Goal: Transaction & Acquisition: Book appointment/travel/reservation

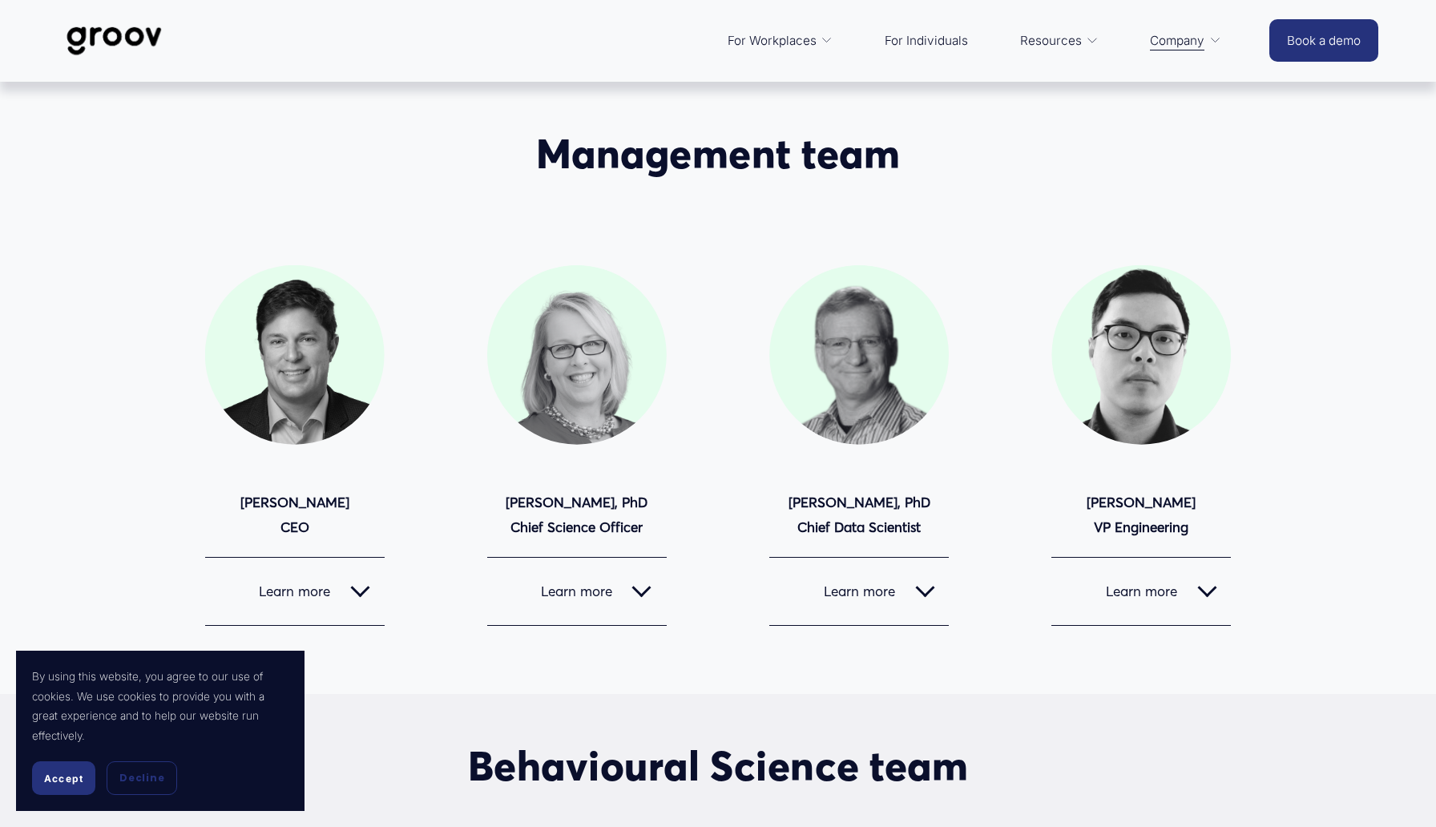
click at [62, 775] on span "Accept" at bounding box center [63, 778] width 39 height 12
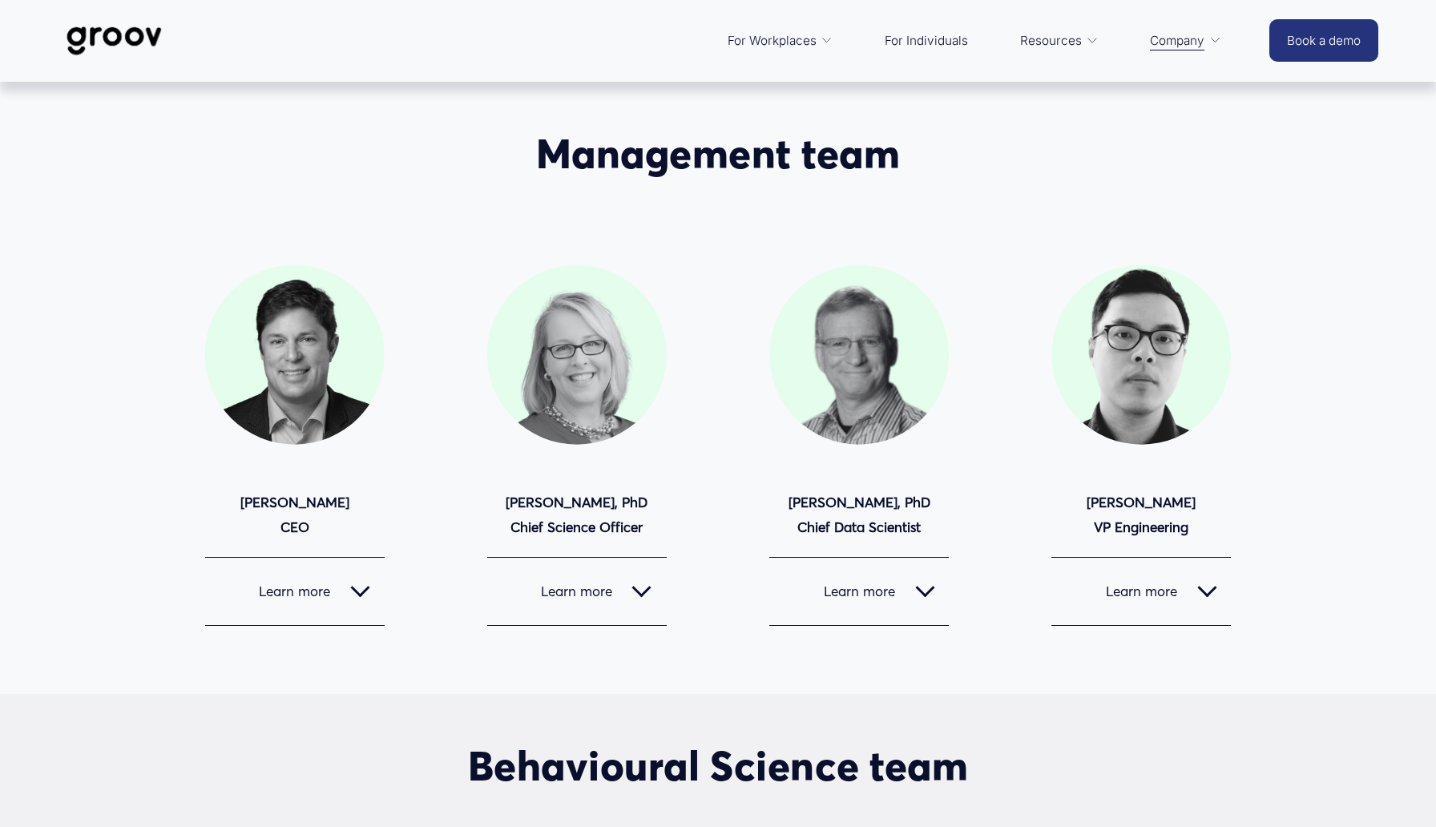
click at [0, 0] on span "Platform Overview" at bounding box center [0, 0] width 0 height 0
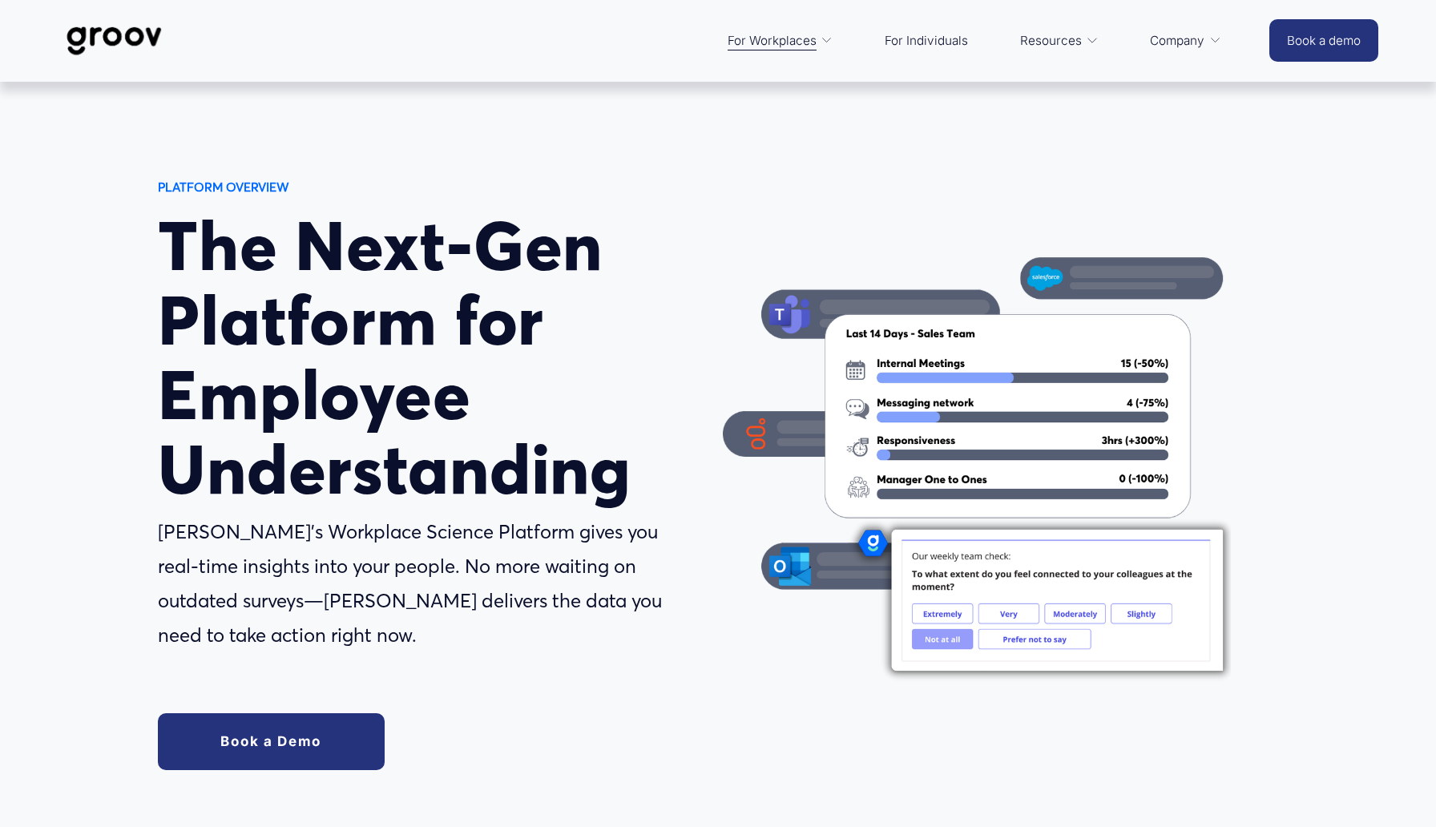
click at [140, 31] on img at bounding box center [114, 40] width 113 height 53
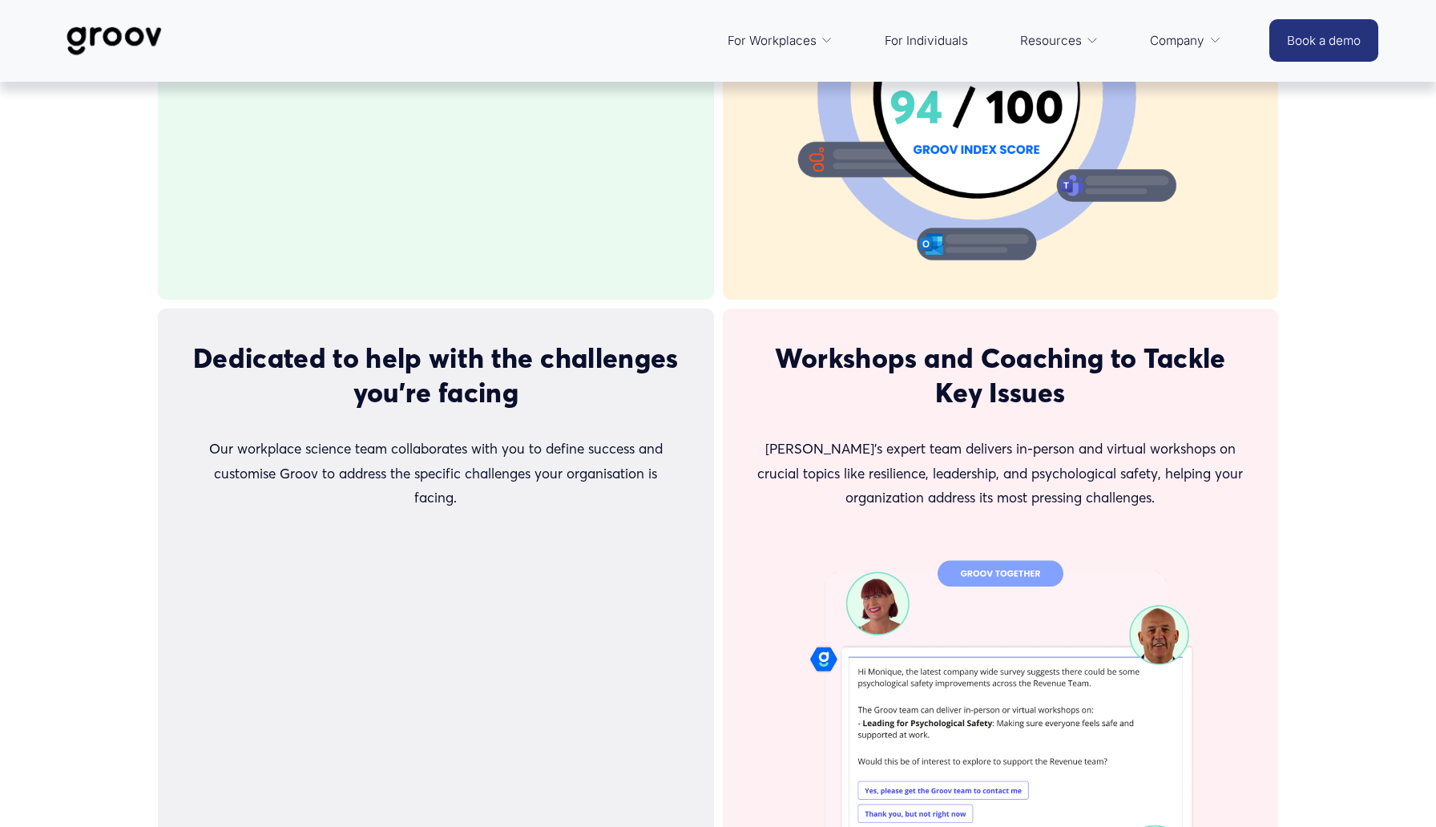
scroll to position [3695, 0]
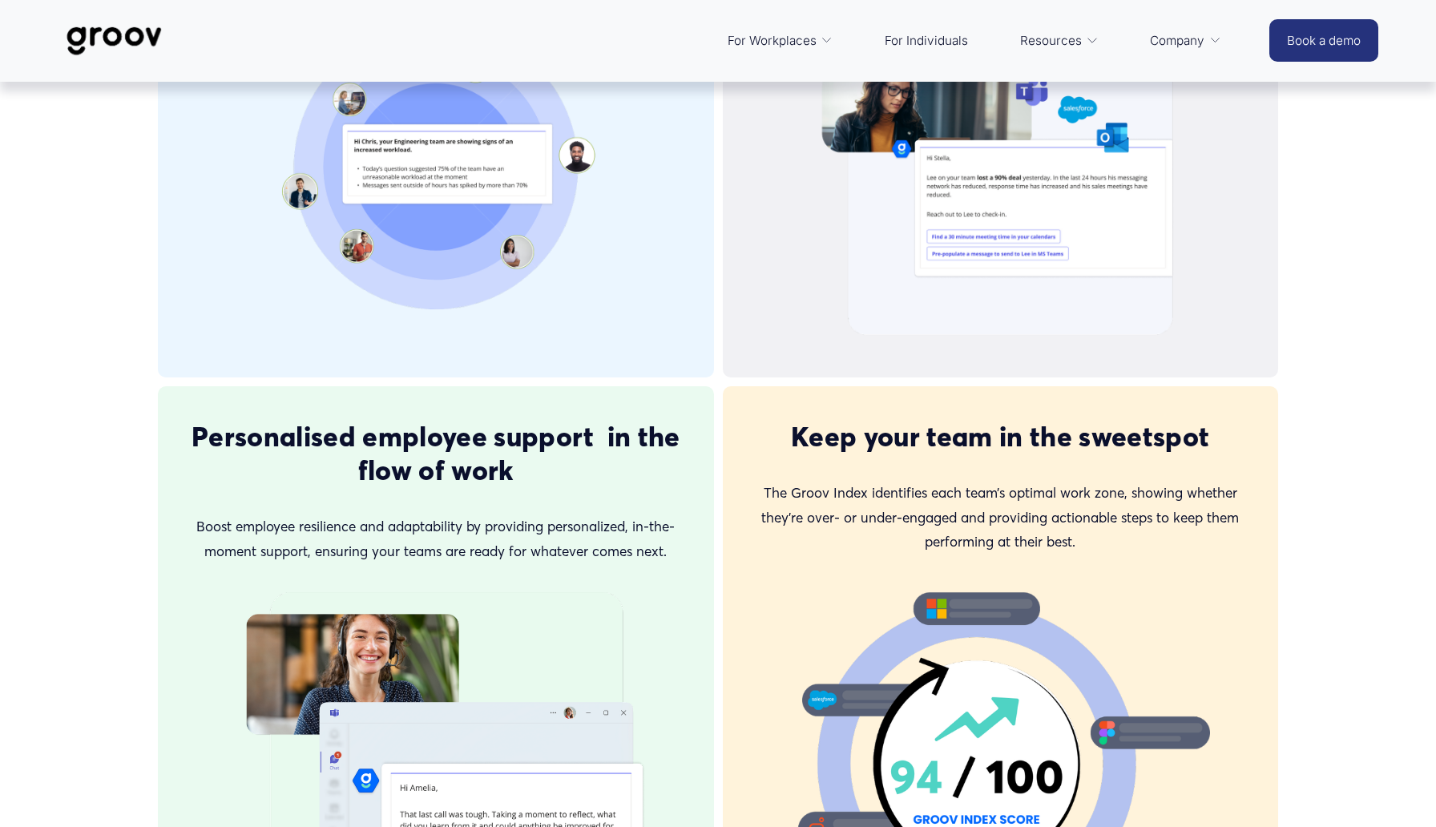
click at [1302, 38] on link "Book a demo" at bounding box center [1323, 40] width 109 height 42
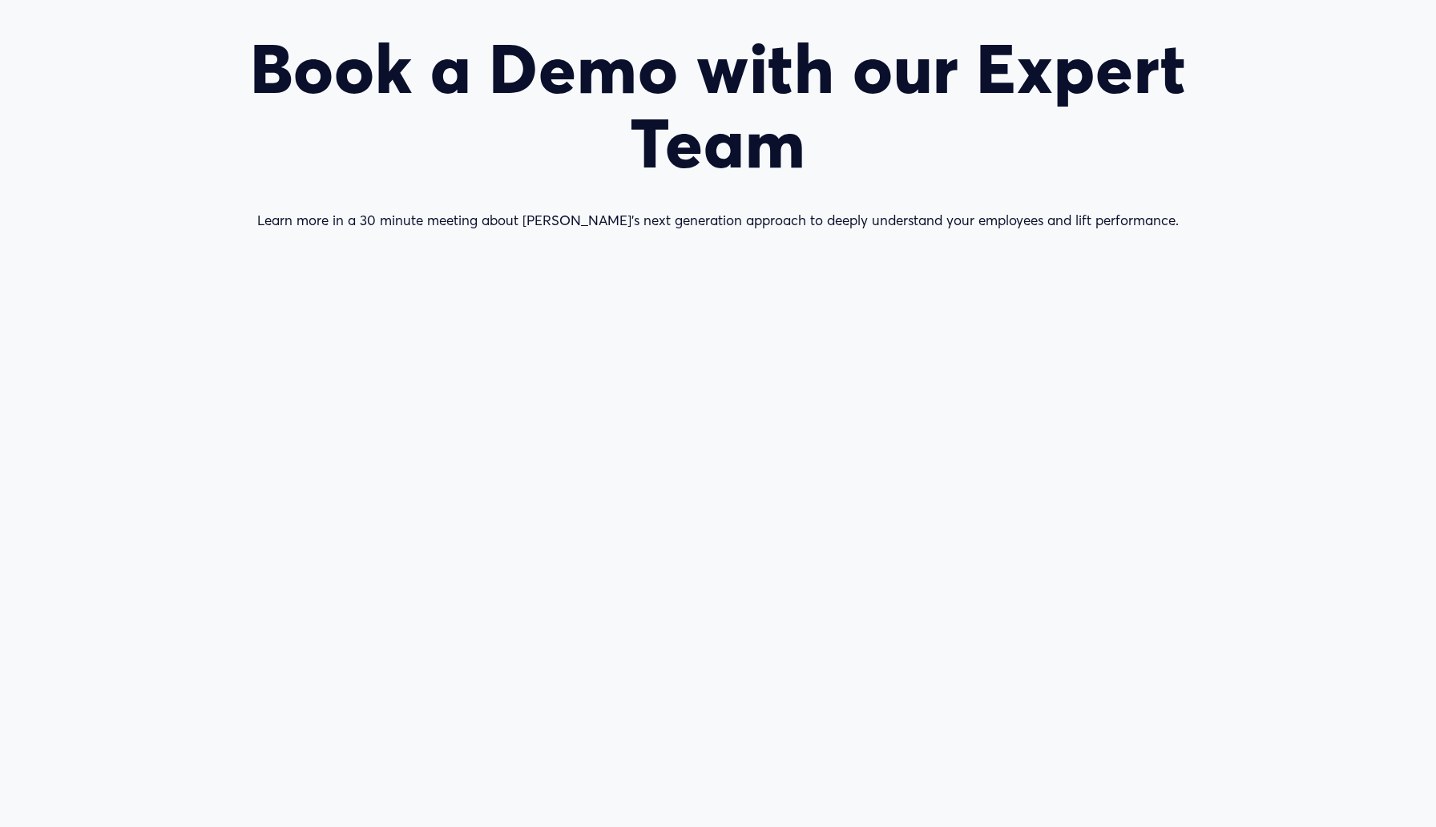
scroll to position [170, 0]
